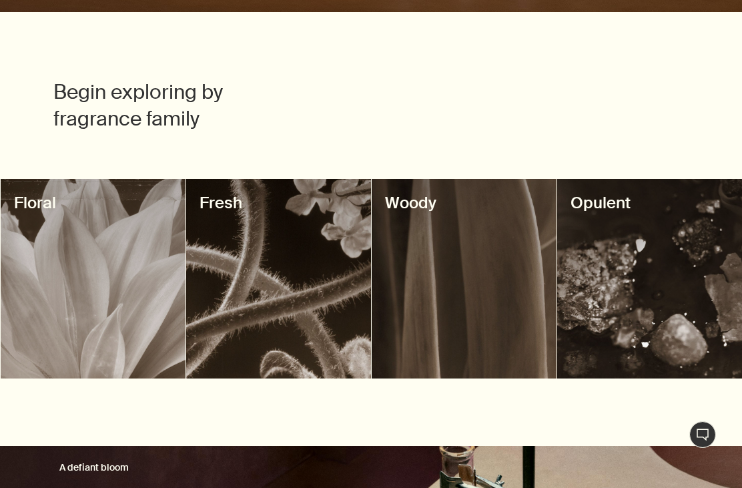
scroll to position [471, 0]
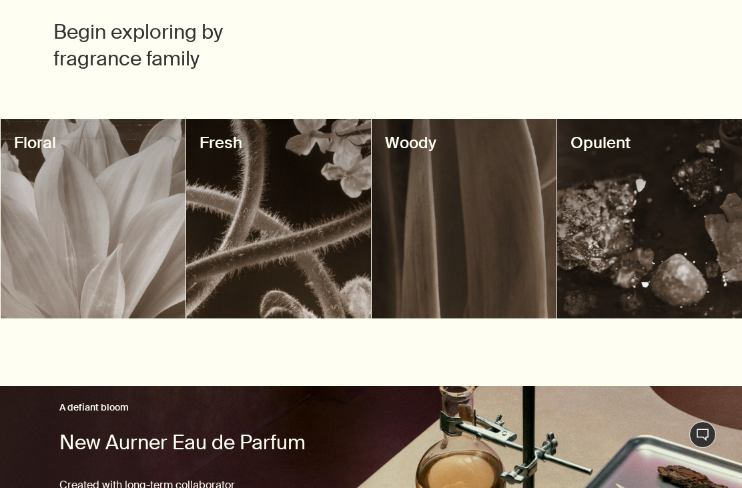
click at [674, 286] on div at bounding box center [649, 219] width 185 height 200
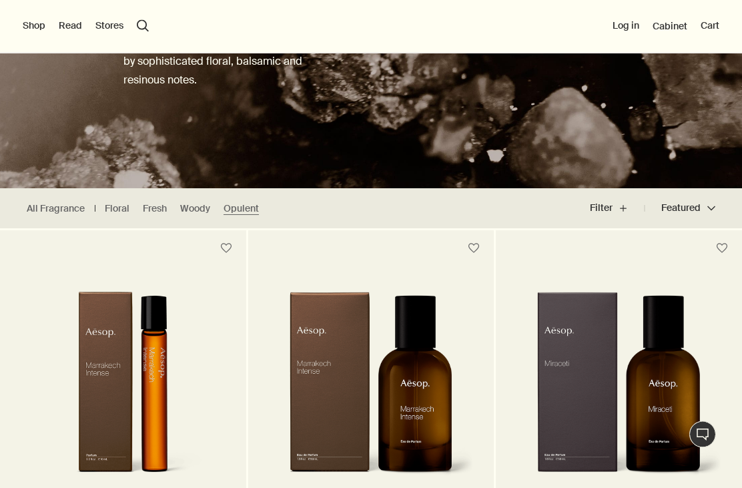
scroll to position [190, 0]
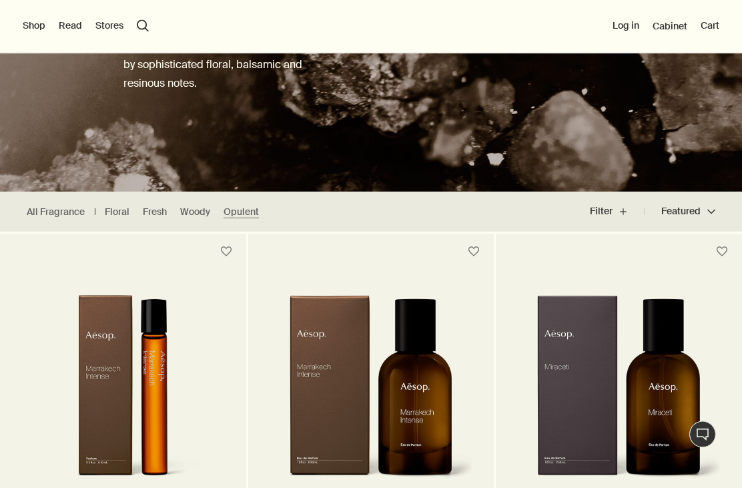
click at [115, 211] on link "Floral" at bounding box center [117, 212] width 25 height 13
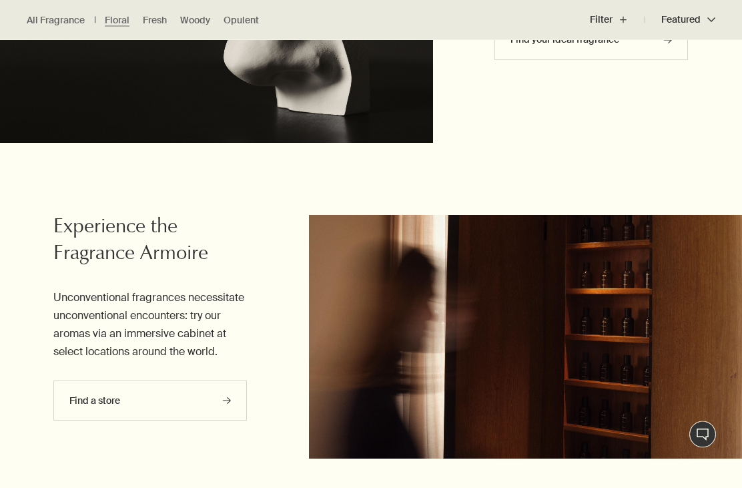
scroll to position [1026, 0]
